Goal: Find specific page/section

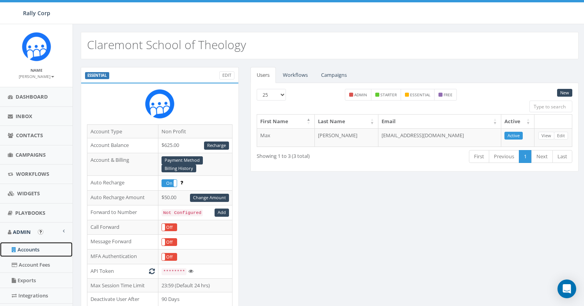
click at [25, 255] on link "Accounts" at bounding box center [36, 249] width 73 height 15
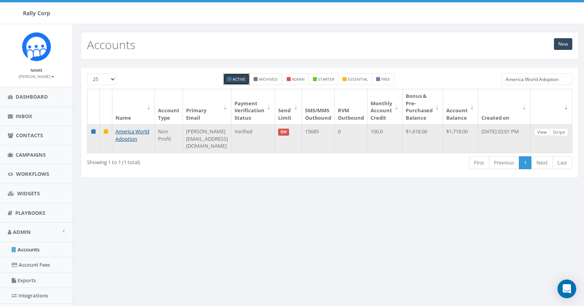
type input "America World Adoption"
click at [548, 131] on link "View" at bounding box center [542, 132] width 16 height 8
